Goal: Information Seeking & Learning: Learn about a topic

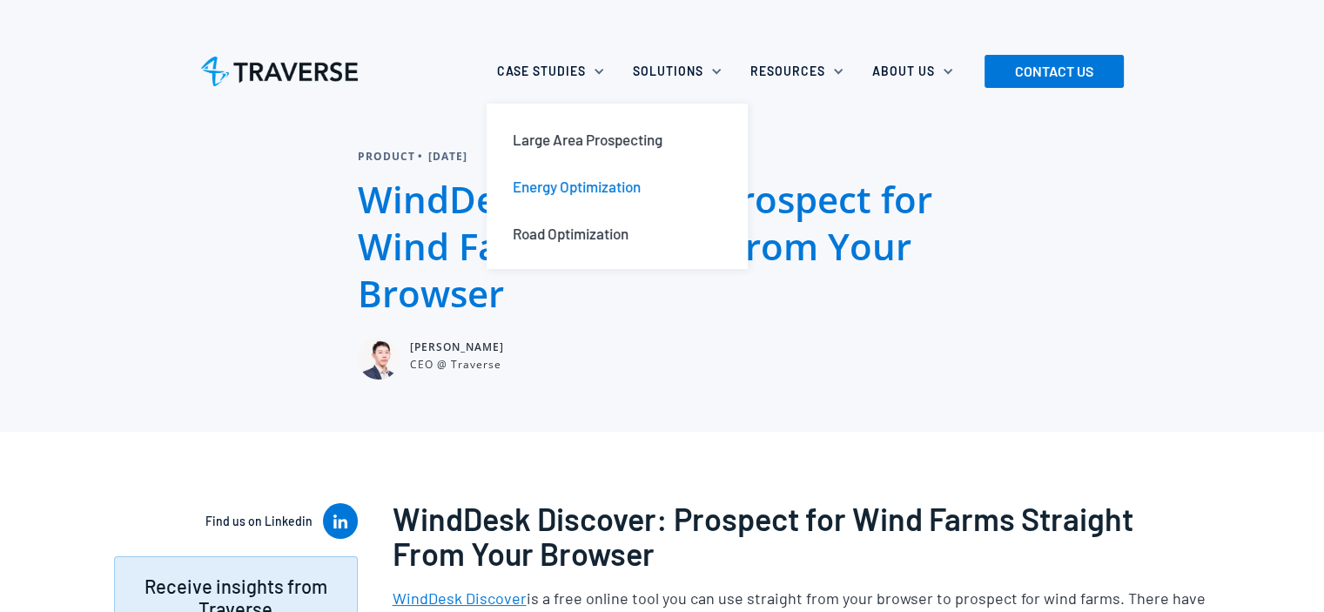
click at [563, 185] on div "Energy Optimization" at bounding box center [577, 186] width 128 height 19
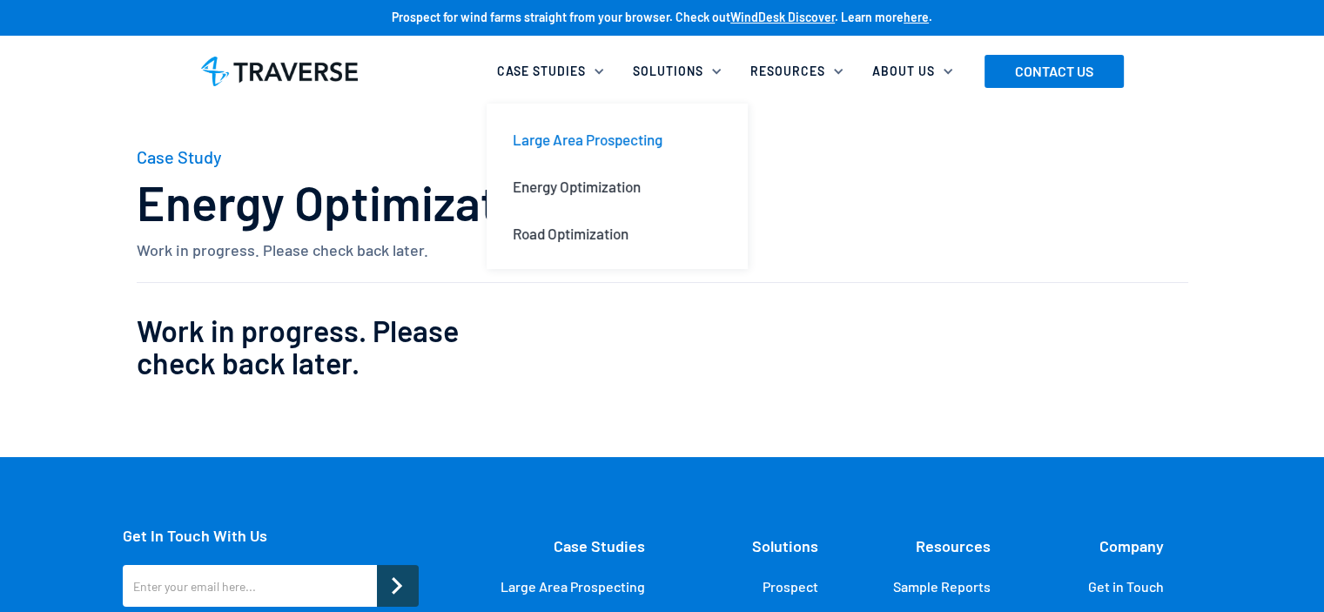
click at [554, 135] on div "Large Area Prospecting" at bounding box center [588, 139] width 150 height 19
